Goal: Communication & Community: Answer question/provide support

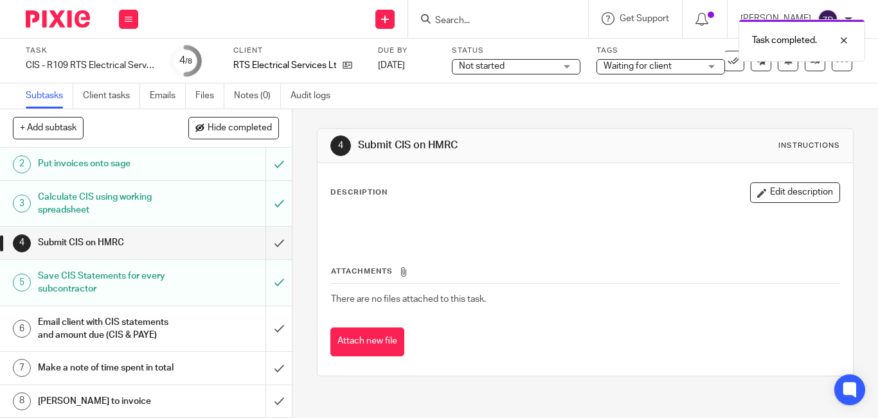
scroll to position [59, 0]
click at [85, 326] on h1 "Email client with CIS statements and amount due (CIS & PAYE)" at bounding box center [109, 329] width 143 height 33
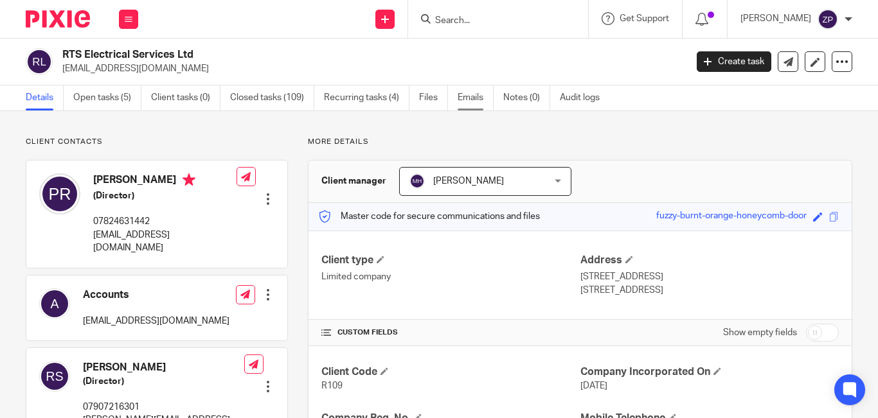
click at [477, 91] on link "Emails" at bounding box center [475, 97] width 36 height 25
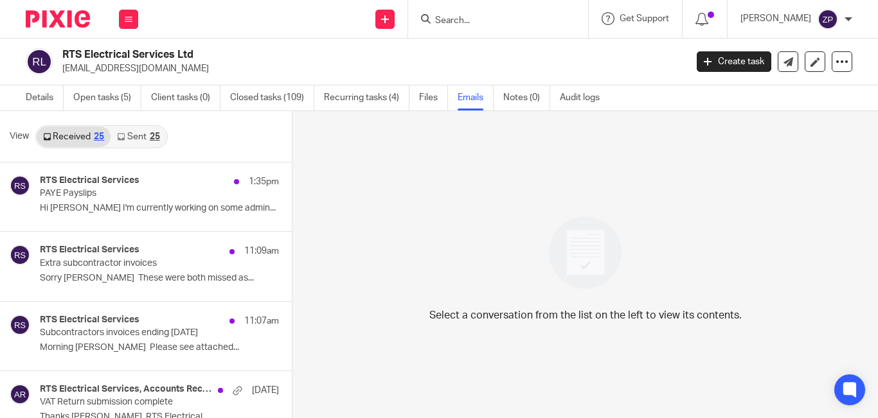
click at [144, 145] on link "Sent 25" at bounding box center [137, 137] width 55 height 21
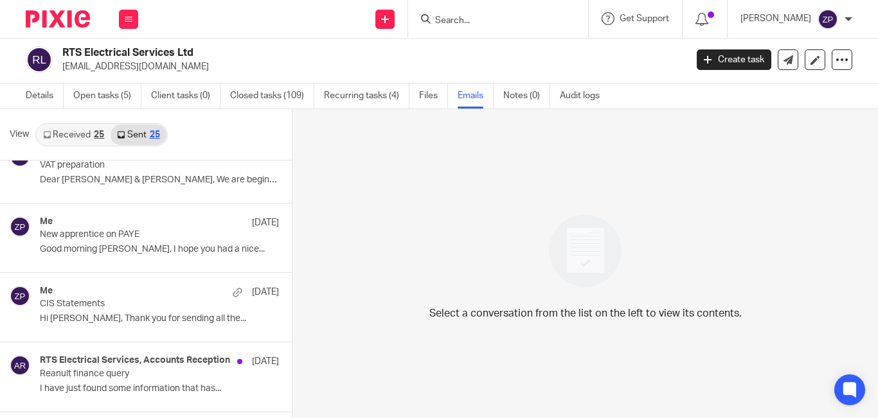
scroll to position [450, 0]
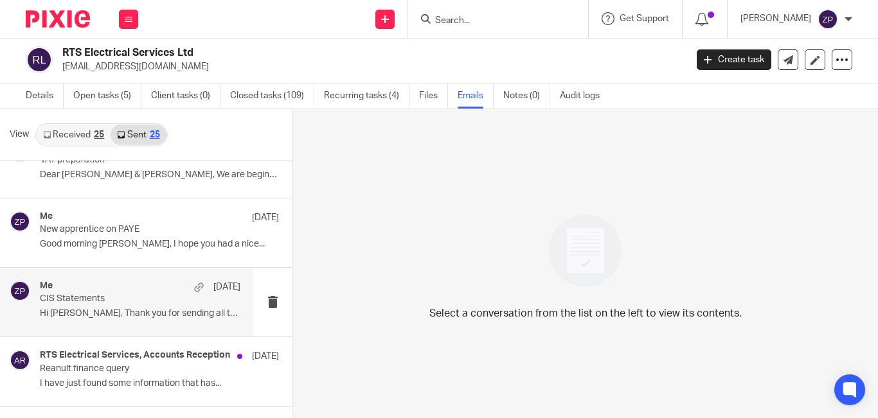
click at [94, 321] on div "Me 13 Aug CIS Statements Hi Pete, Thank you for sending all the..." at bounding box center [140, 302] width 200 height 43
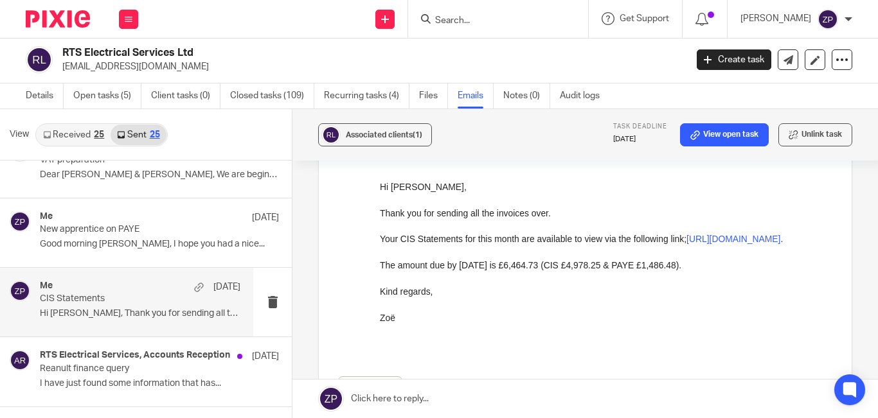
scroll to position [128, 0]
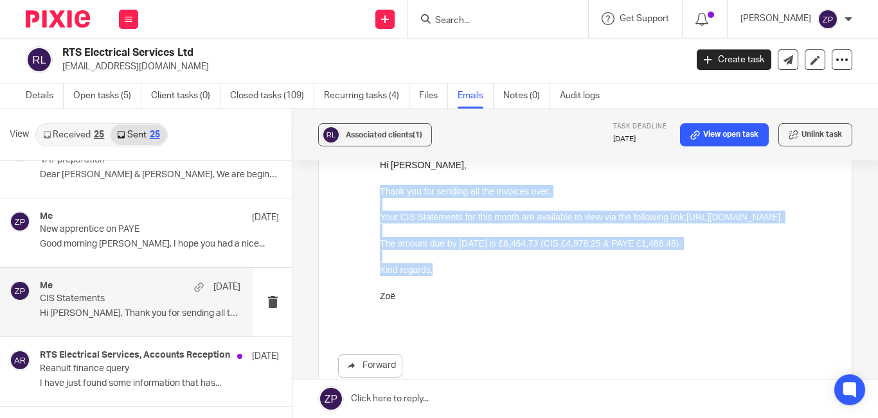
drag, startPoint x: 436, startPoint y: 282, endPoint x: 743, endPoint y: 351, distance: 314.2
click at [380, 194] on html "Hi Pete, Thank you for sending all the invoices over. Your CIS Statements for t…" at bounding box center [606, 244] width 452 height 170
copy div "Thank you for sending all the invoices over. Your CIS Statements for this month…"
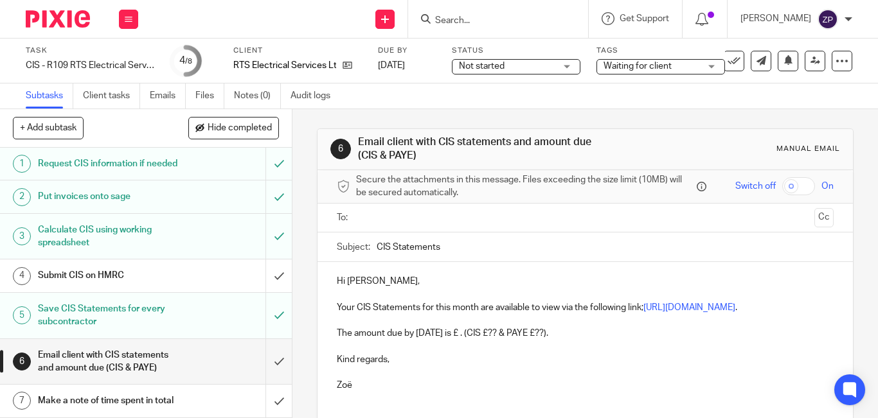
scroll to position [125, 0]
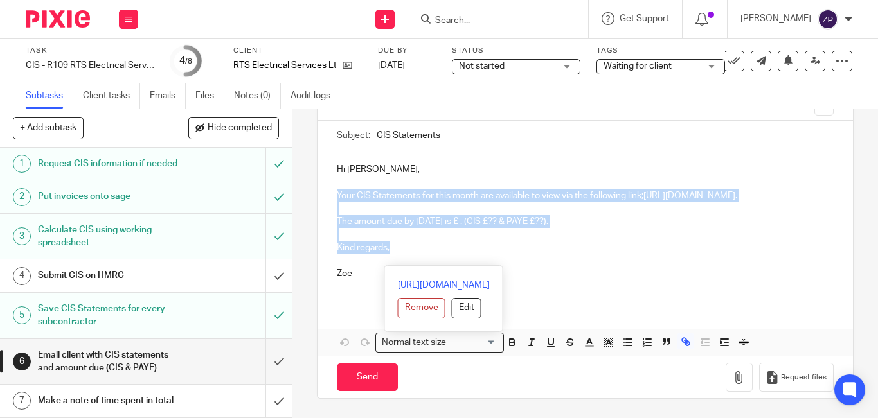
drag, startPoint x: 387, startPoint y: 243, endPoint x: 330, endPoint y: 182, distance: 83.6
click at [330, 182] on div "Hi Peter, Your CIS Statements for this month are available to view via the foll…" at bounding box center [584, 226] width 535 height 153
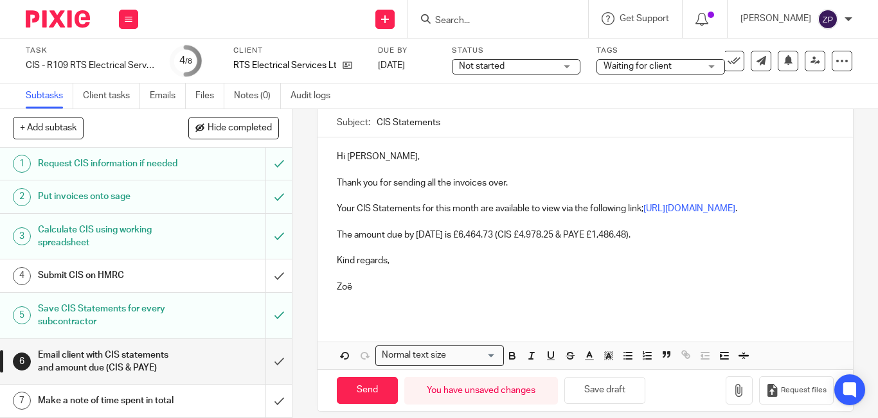
click at [360, 158] on p "Hi Peter," at bounding box center [585, 156] width 497 height 13
click at [450, 242] on p "The amount due by [DATE] is £6,464.73 (CIS £4,978.25 & PAYE £1,486.48)." at bounding box center [585, 235] width 497 height 13
click at [450, 242] on p "The amount due by 22nd August is £6,464.73 (CIS £4,978.25 & PAYE £1,486.48)." at bounding box center [585, 235] width 497 height 13
drag, startPoint x: 594, startPoint y: 247, endPoint x: 558, endPoint y: 253, distance: 36.5
click at [558, 242] on p "The amount due by 22nd September is £6,464.73 (CIS £4,978.25 & PAYE £1,486.48)." at bounding box center [585, 235] width 497 height 13
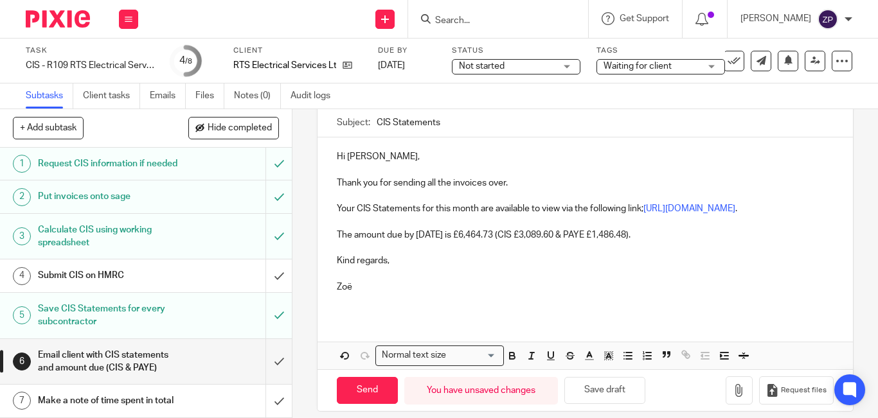
click at [548, 228] on p at bounding box center [585, 221] width 497 height 13
drag, startPoint x: 666, startPoint y: 250, endPoint x: 632, endPoint y: 253, distance: 33.6
click at [632, 242] on p "The amount due by 22nd September is £6,464.73 (CIS £3,089.60 & PAYE £1,486.48)." at bounding box center [585, 235] width 497 height 13
drag, startPoint x: 534, startPoint y: 248, endPoint x: 499, endPoint y: 252, distance: 35.5
click at [499, 242] on p "The amount due by 22nd September is £6,464.73 (CIS £3,089.60 & PAYE £2,304.78)." at bounding box center [585, 235] width 497 height 13
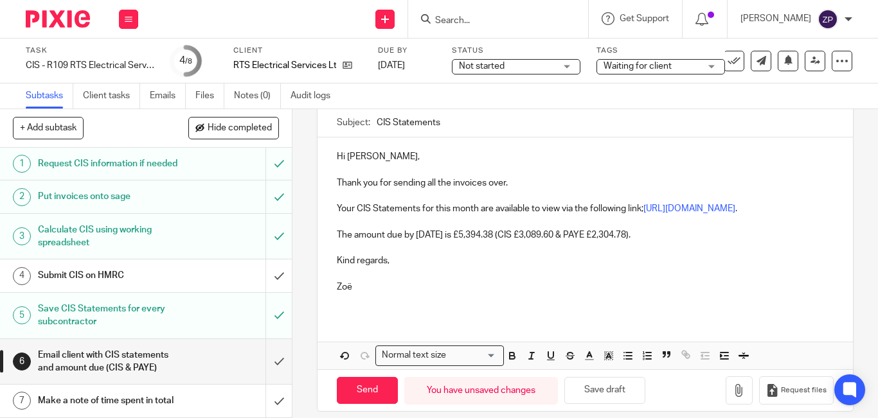
click at [437, 294] on p "Zoë" at bounding box center [585, 287] width 497 height 13
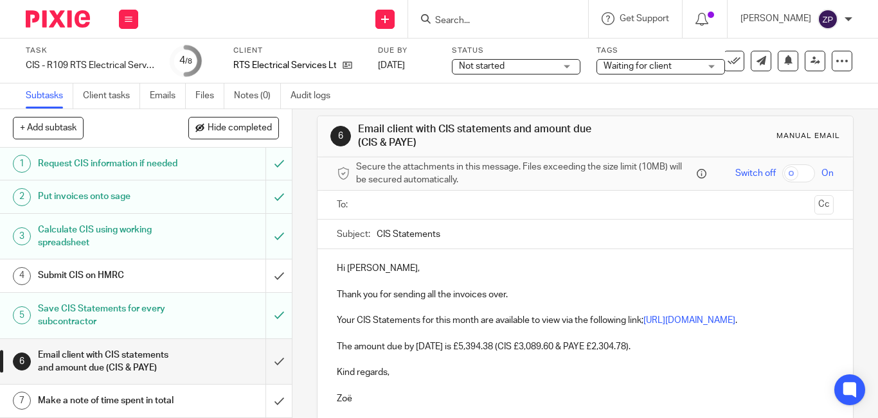
scroll to position [0, 0]
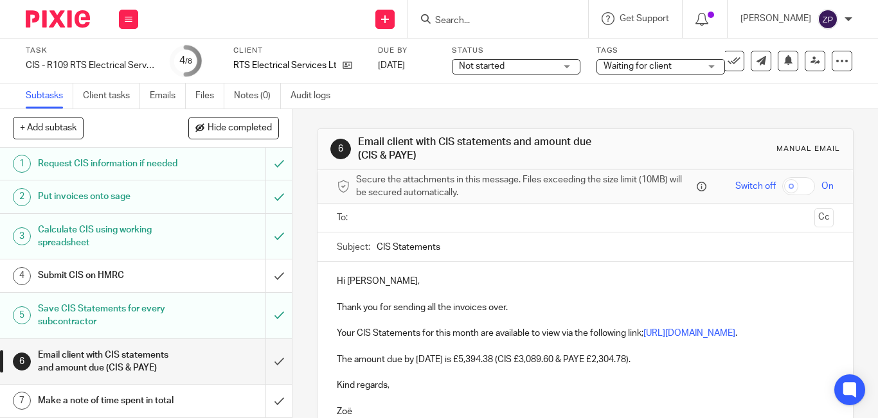
click at [415, 214] on input "text" at bounding box center [584, 218] width 448 height 15
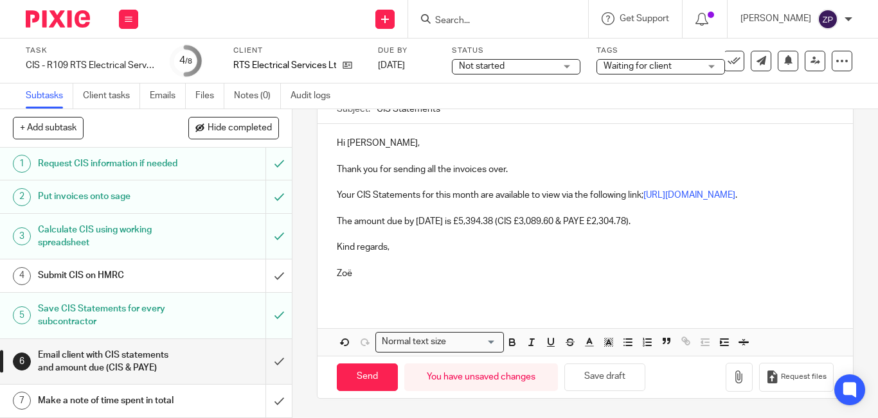
scroll to position [154, 0]
click at [364, 371] on input "Send" at bounding box center [367, 378] width 61 height 28
type input "Sent"
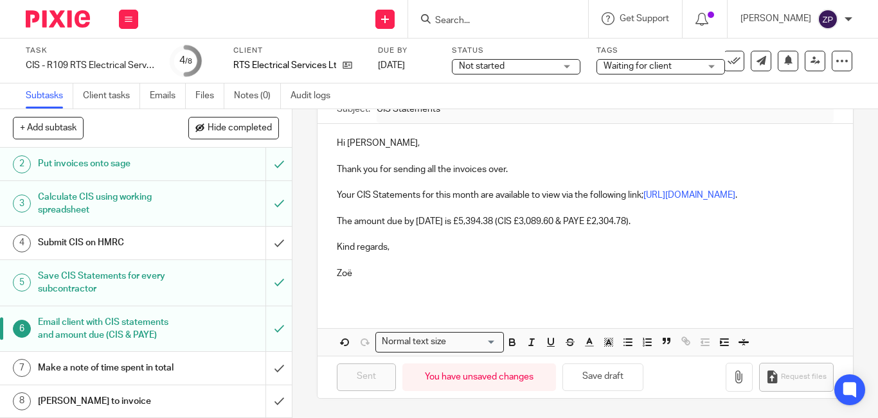
scroll to position [59, 0]
click at [118, 364] on h1 "Make a note of time spent in total" at bounding box center [109, 367] width 143 height 19
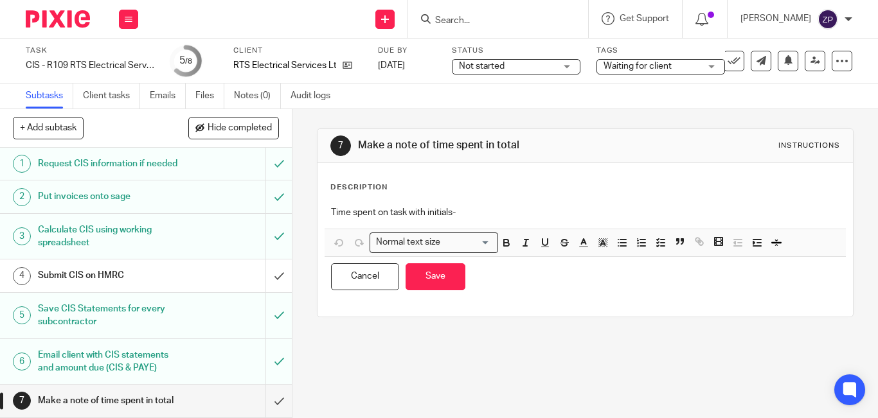
click at [462, 207] on p "Time spent on task with initials-" at bounding box center [585, 212] width 508 height 13
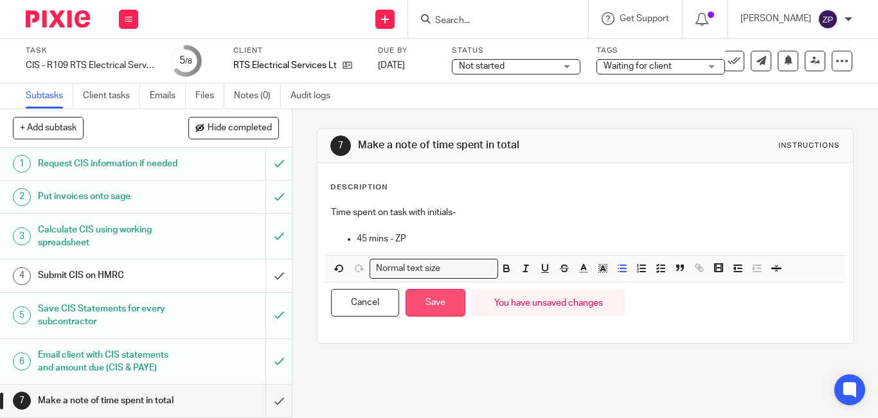
click at [434, 300] on button "Save" at bounding box center [435, 303] width 60 height 28
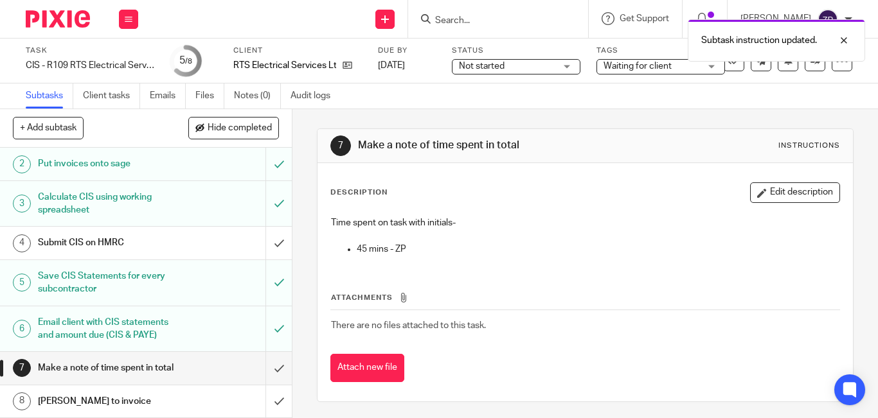
scroll to position [59, 0]
click at [265, 364] on input "submit" at bounding box center [146, 368] width 292 height 32
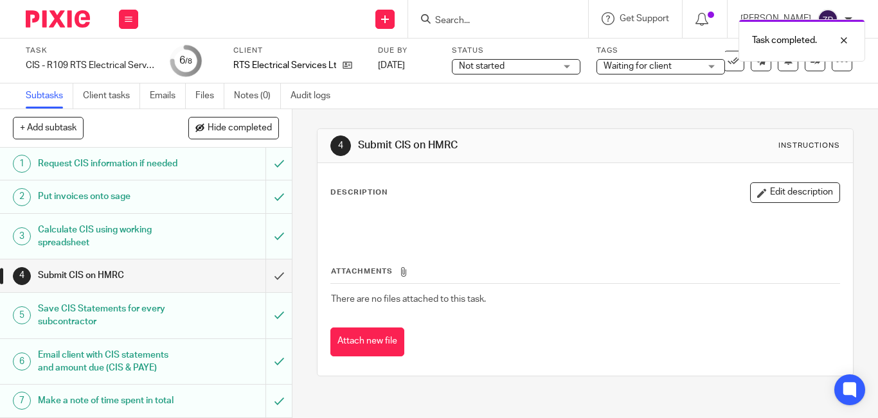
click at [603, 67] on span "Waiting for client" at bounding box center [637, 66] width 68 height 9
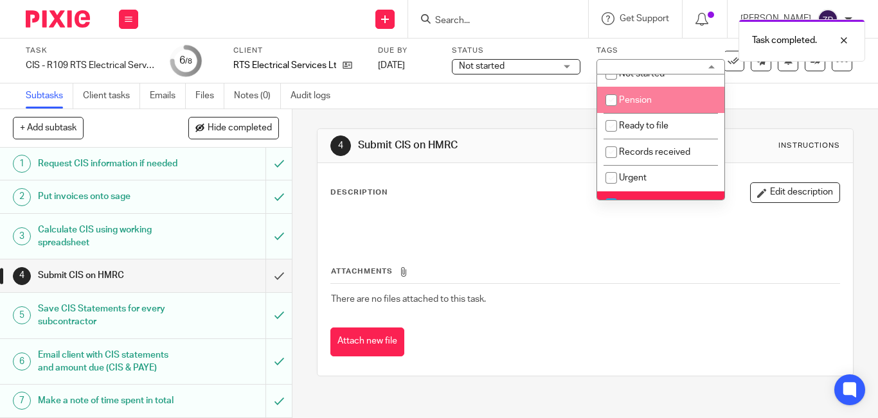
scroll to position [128, 0]
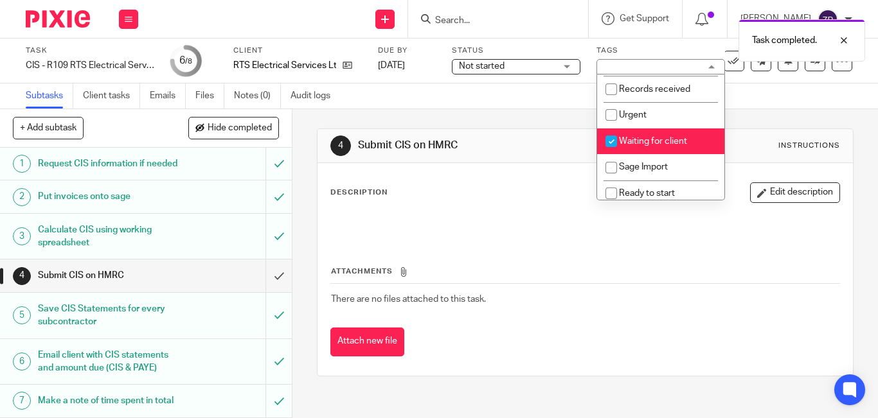
click at [622, 148] on li "Waiting for client" at bounding box center [660, 141] width 127 height 26
checkbox input "false"
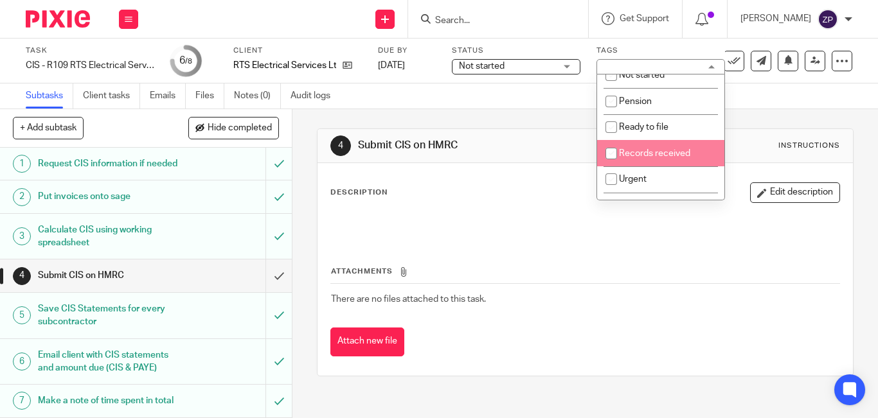
scroll to position [0, 0]
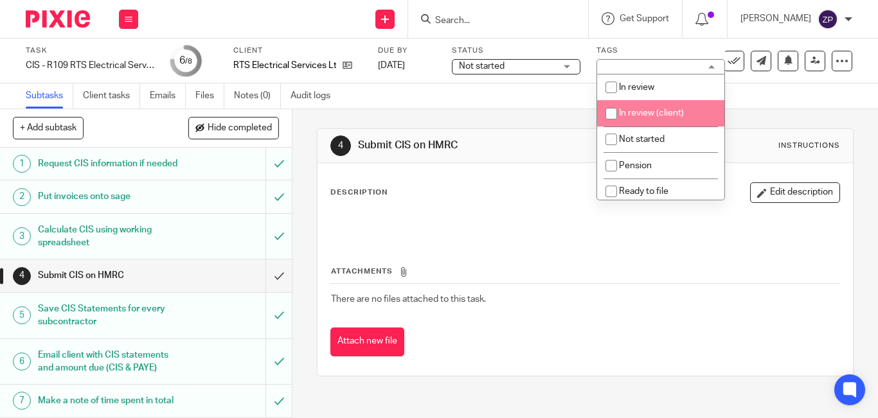
click at [607, 115] on input "checkbox" at bounding box center [611, 113] width 24 height 24
checkbox input "true"
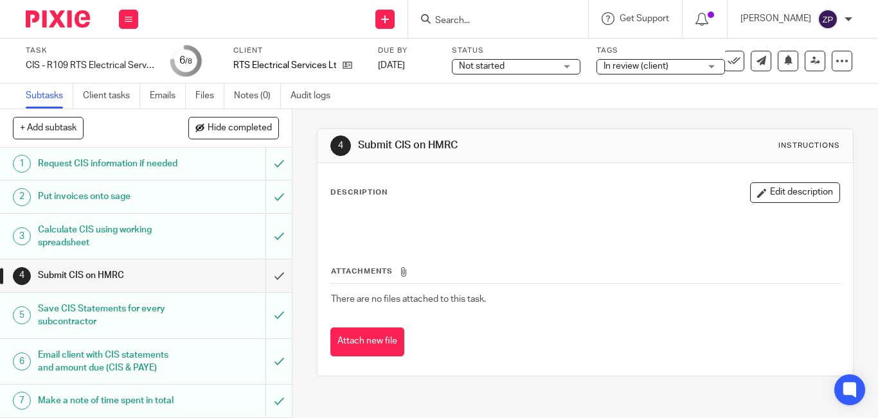
click at [545, 146] on h1 "Submit CIS on HMRC" at bounding box center [485, 145] width 254 height 13
click at [81, 14] on img at bounding box center [58, 18] width 64 height 17
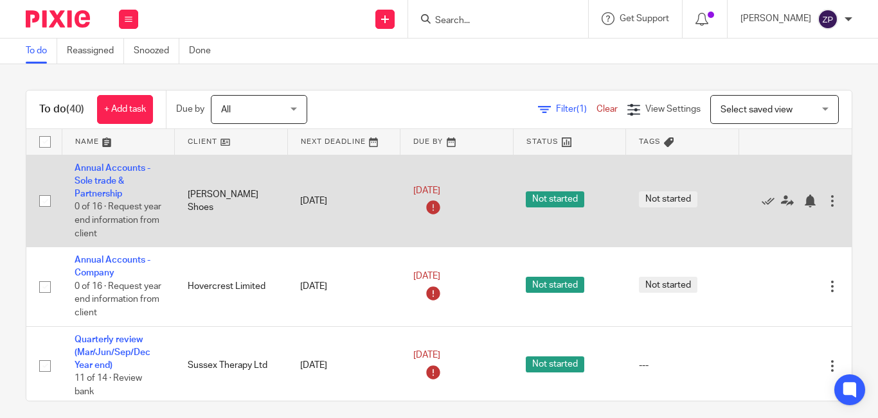
scroll to position [1134, 0]
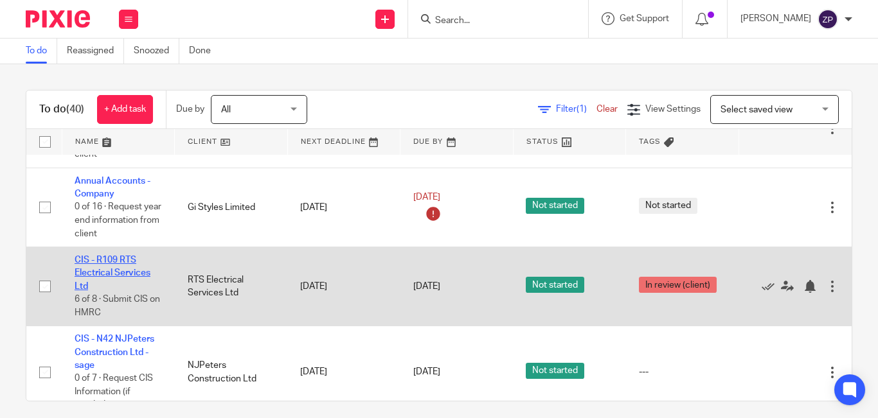
click at [119, 262] on link "CIS - R109 RTS Electrical Services Ltd" at bounding box center [113, 273] width 76 height 35
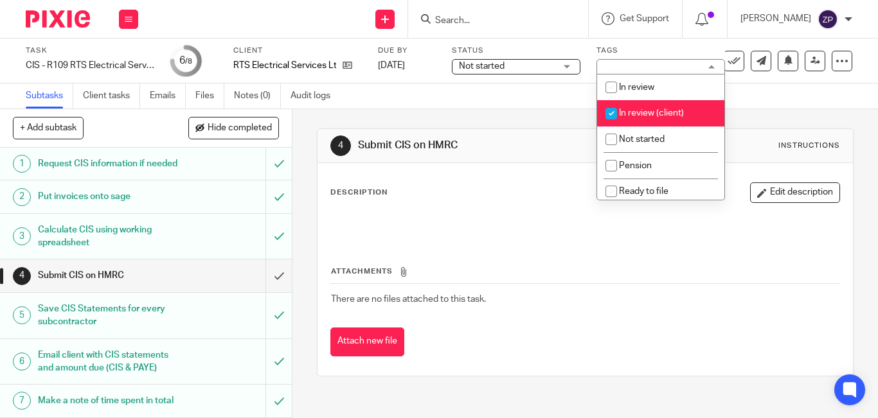
click at [610, 116] on input "checkbox" at bounding box center [611, 113] width 24 height 24
checkbox input "false"
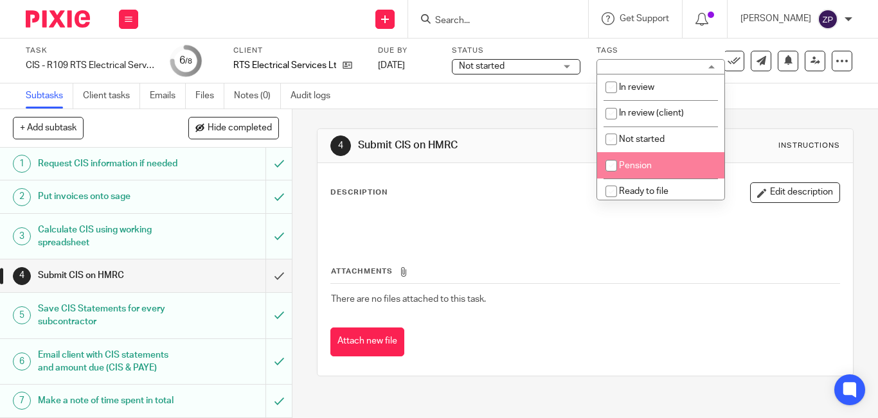
click at [61, 16] on img at bounding box center [58, 18] width 64 height 17
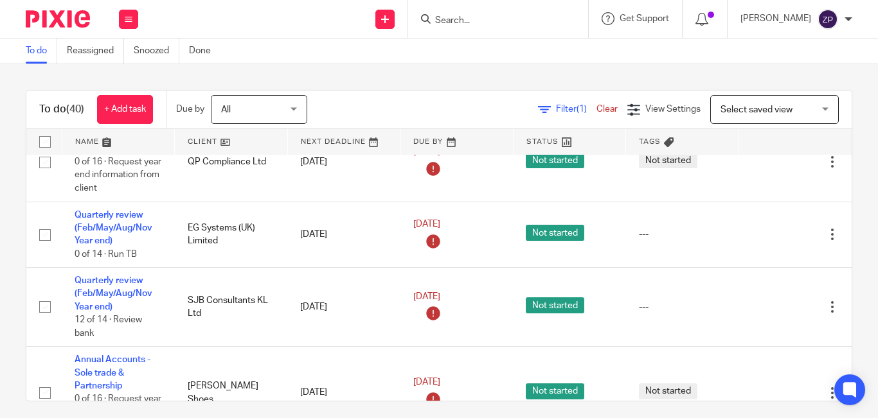
scroll to position [514, 0]
